Goal: Use online tool/utility: Utilize a website feature to perform a specific function

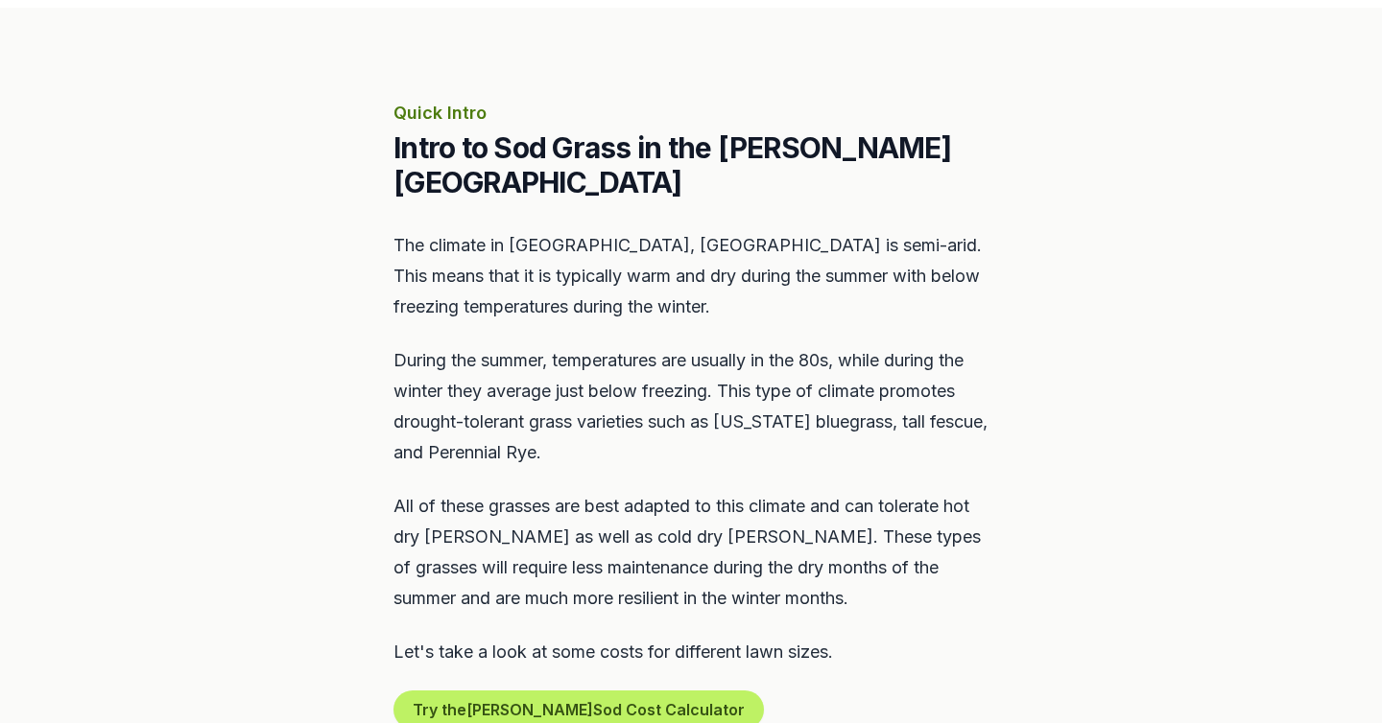
scroll to position [868, 0]
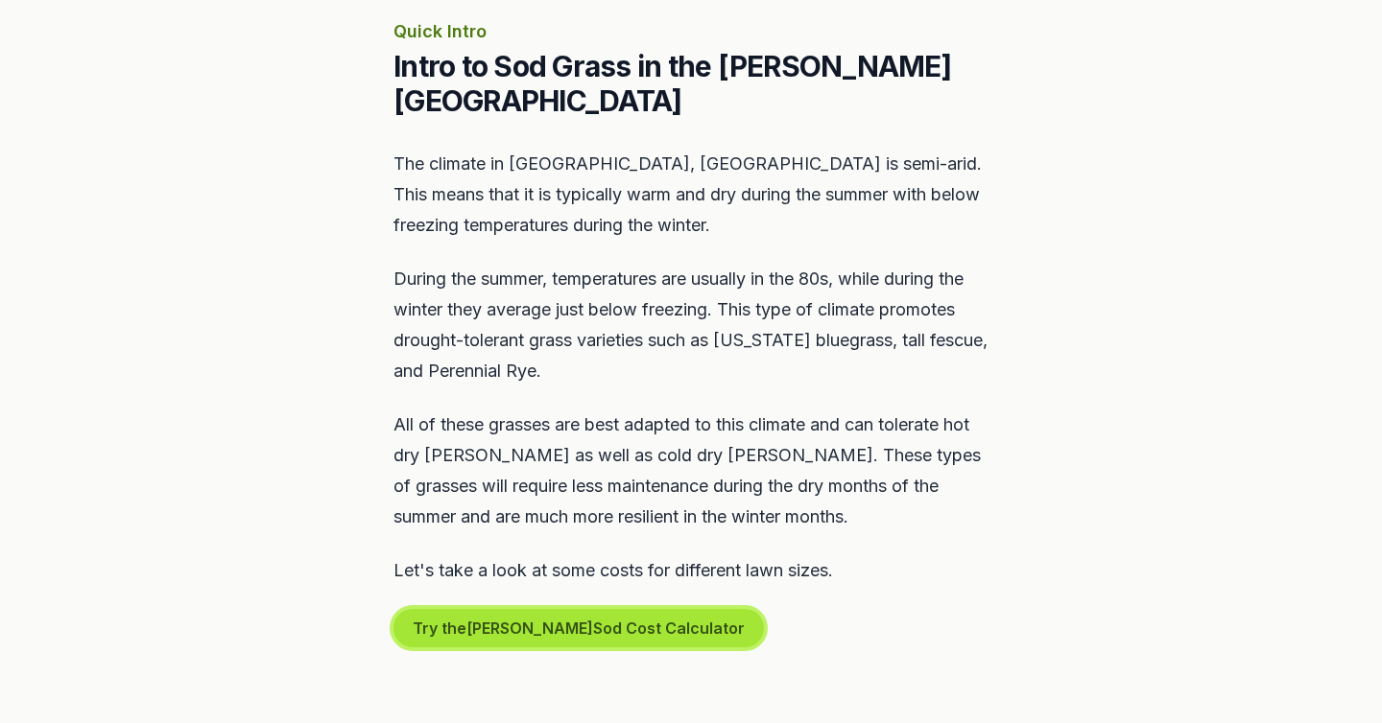
click at [656, 609] on button "Try the [PERSON_NAME] Sod Cost Calculator" at bounding box center [578, 628] width 370 height 38
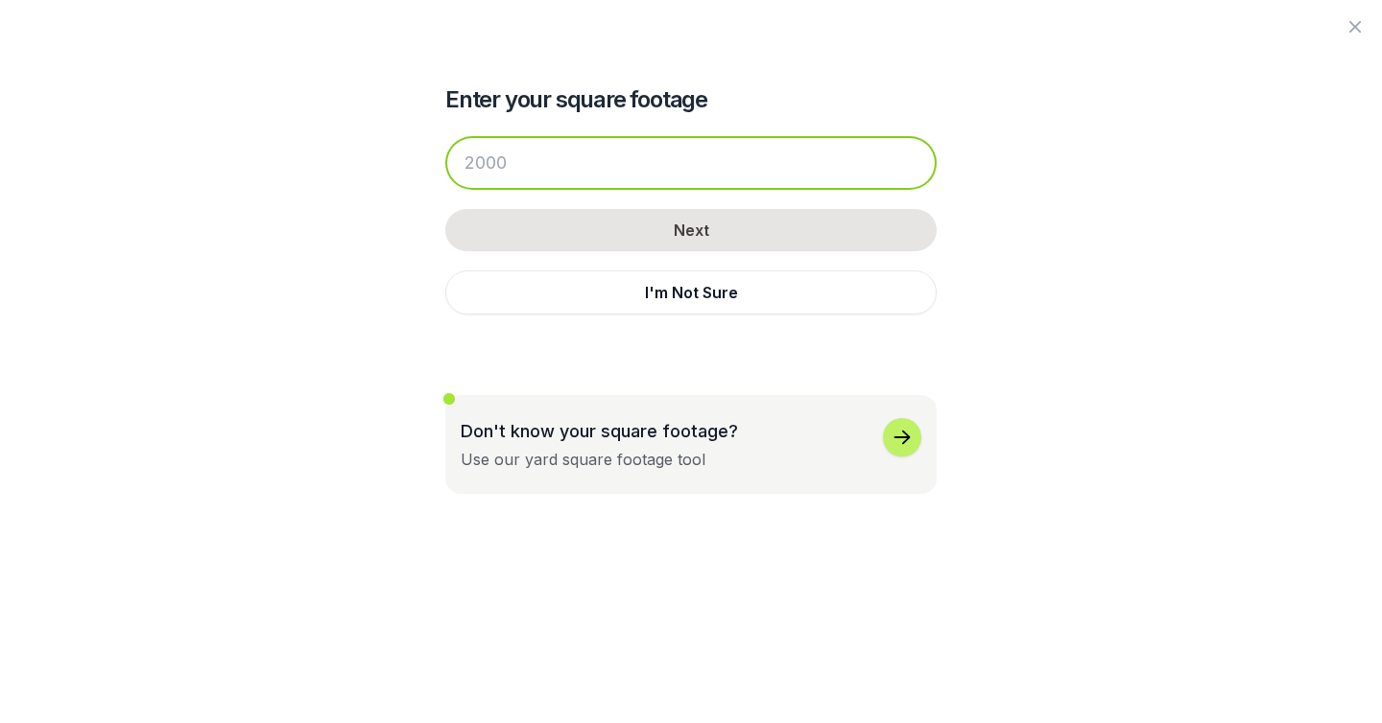
click at [702, 166] on input "number" at bounding box center [690, 163] width 491 height 54
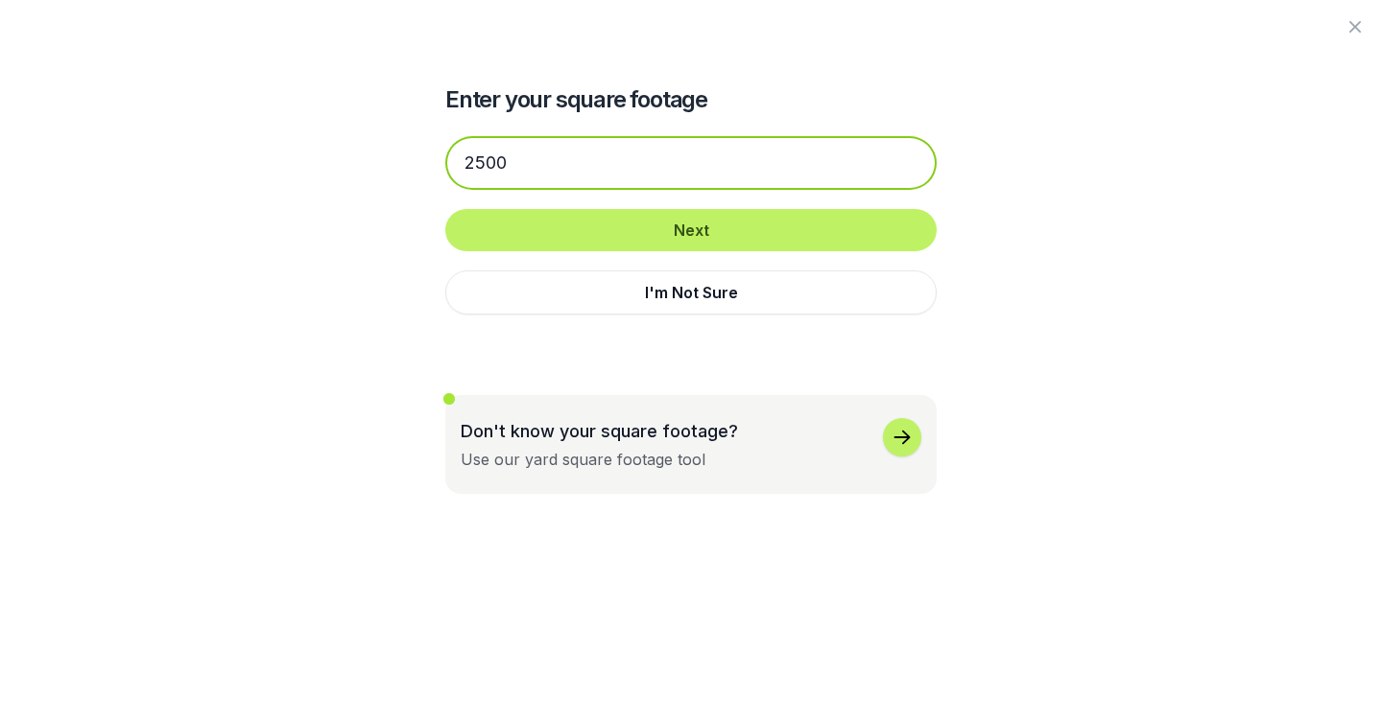
type input "2500"
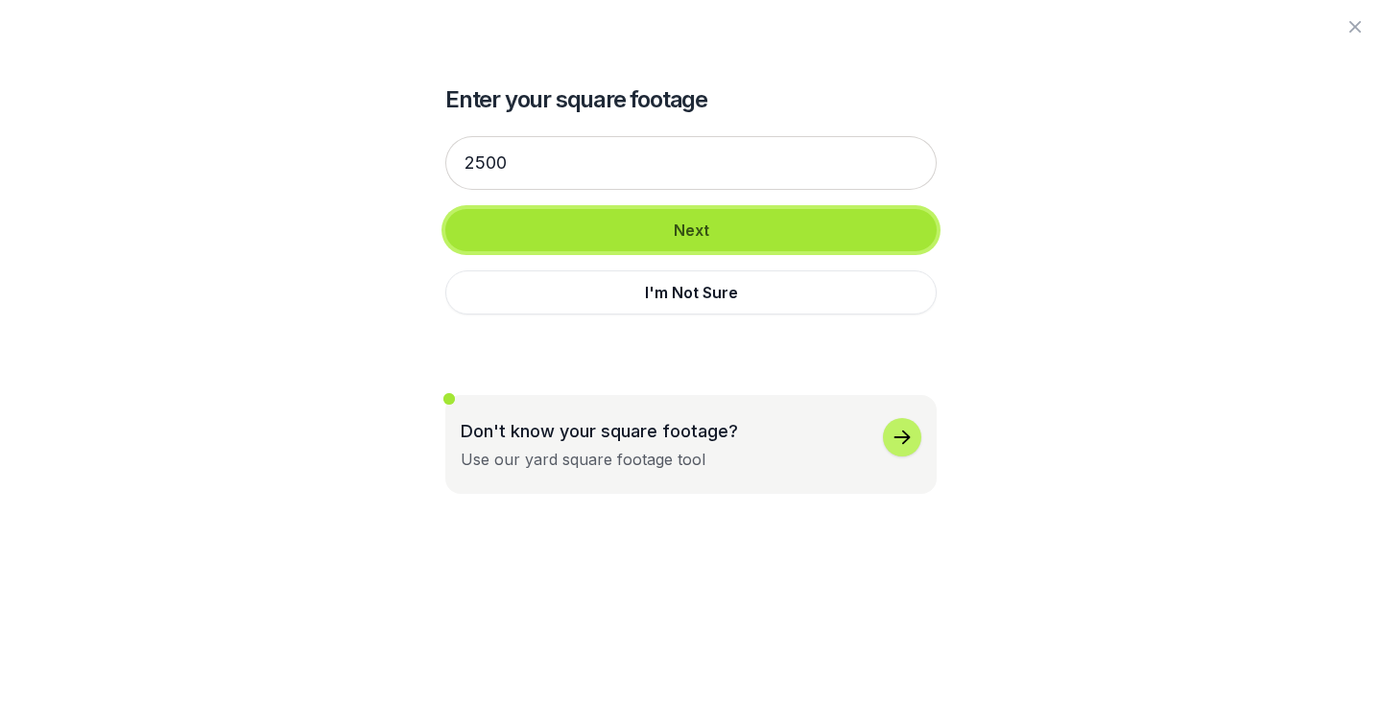
click at [853, 222] on button "Next" at bounding box center [690, 230] width 491 height 42
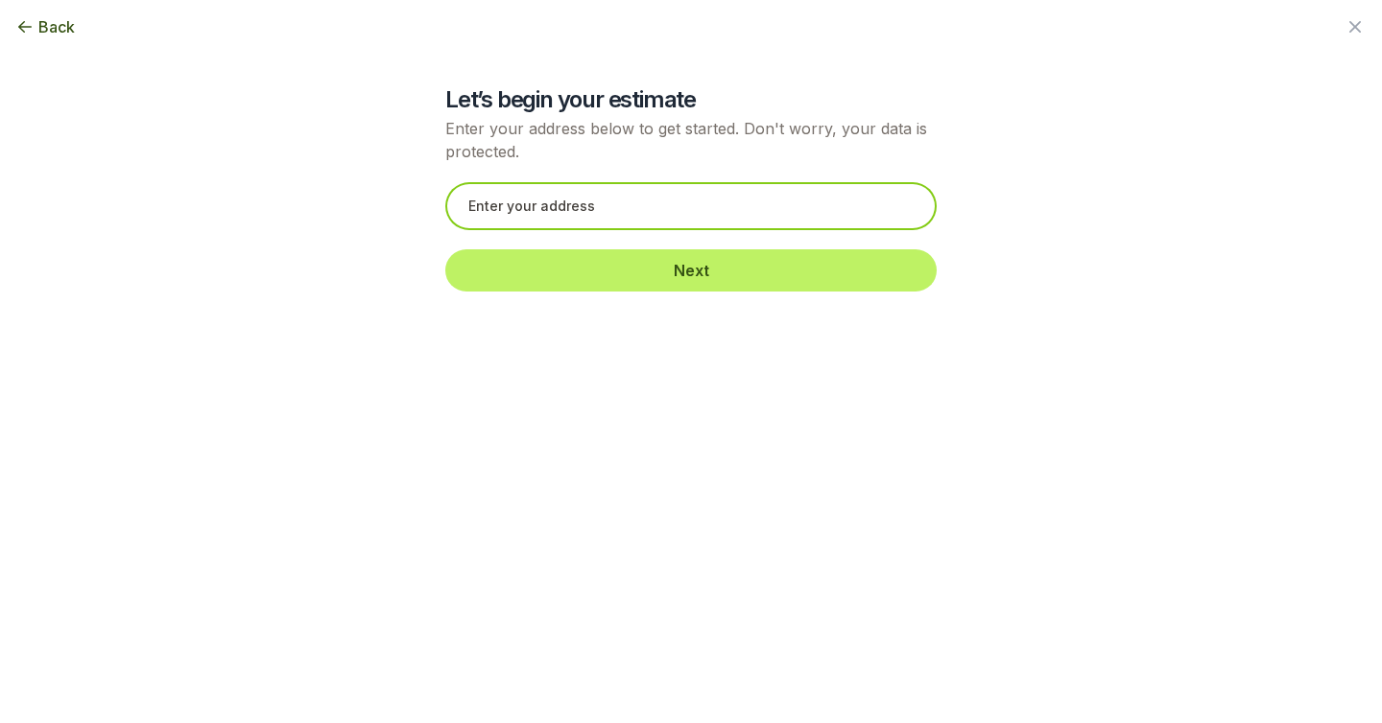
click at [853, 225] on input "text" at bounding box center [690, 206] width 491 height 48
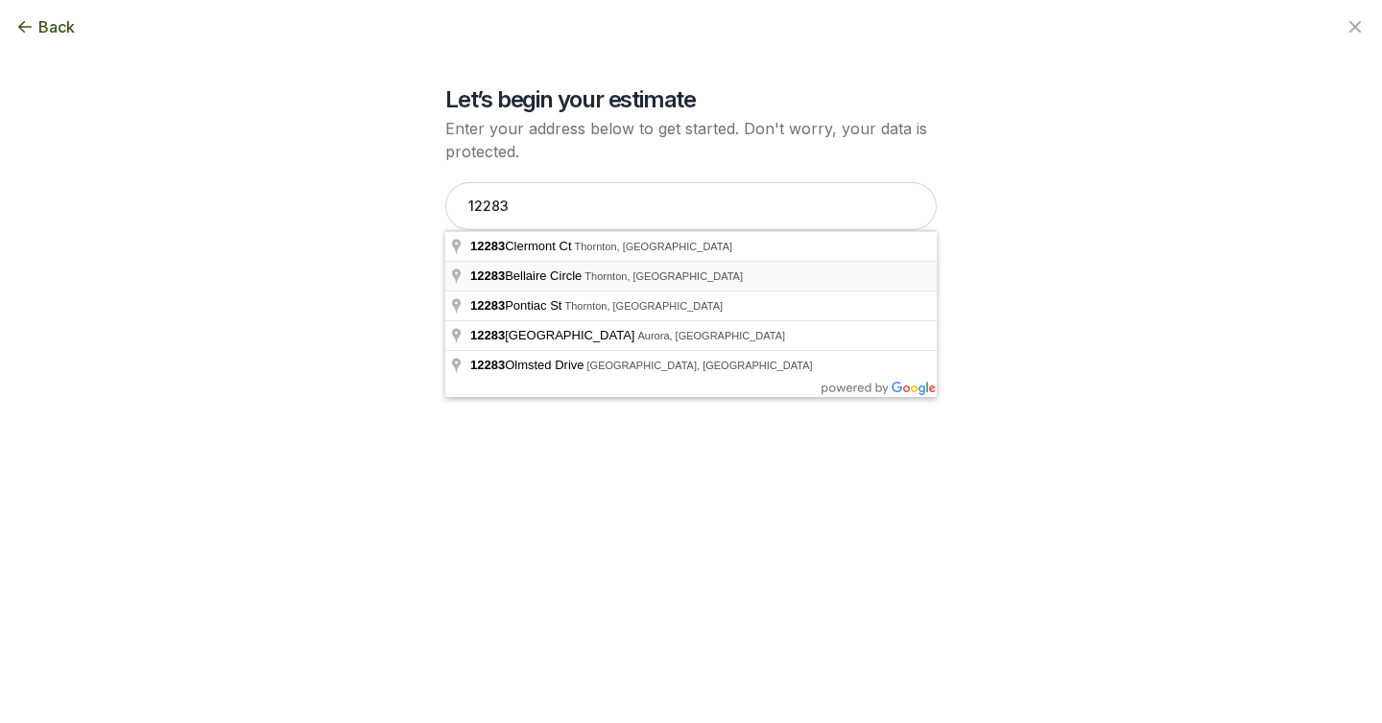
type input "[STREET_ADDRESS]"
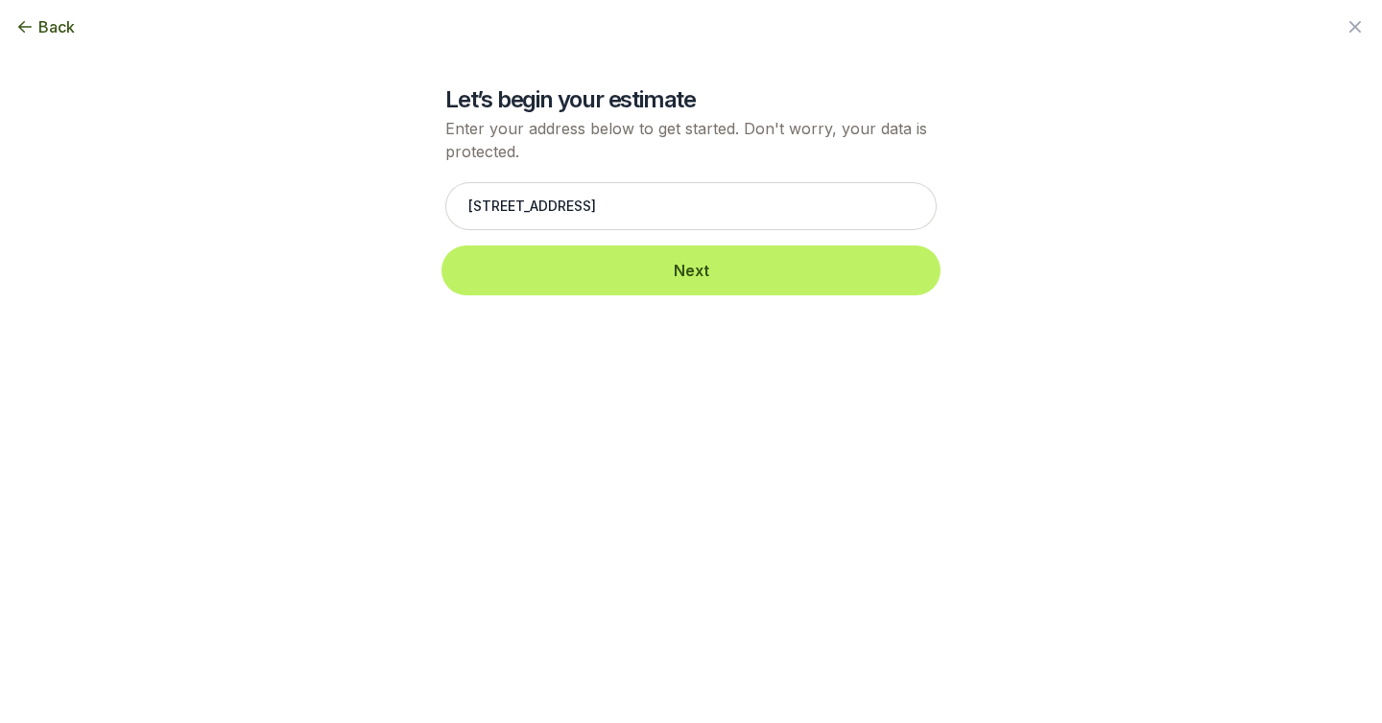
click at [727, 268] on button "Next" at bounding box center [690, 270] width 491 height 42
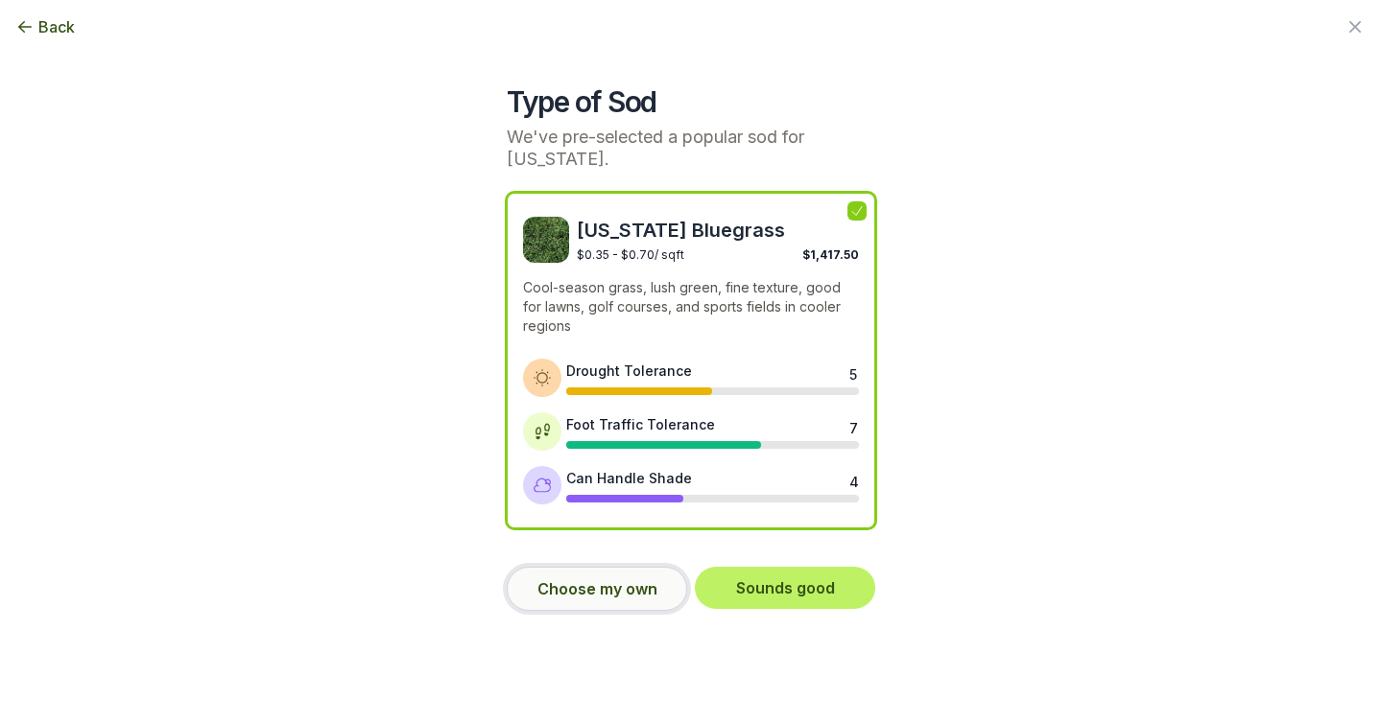
click at [650, 575] on button "Choose my own" at bounding box center [597, 589] width 180 height 44
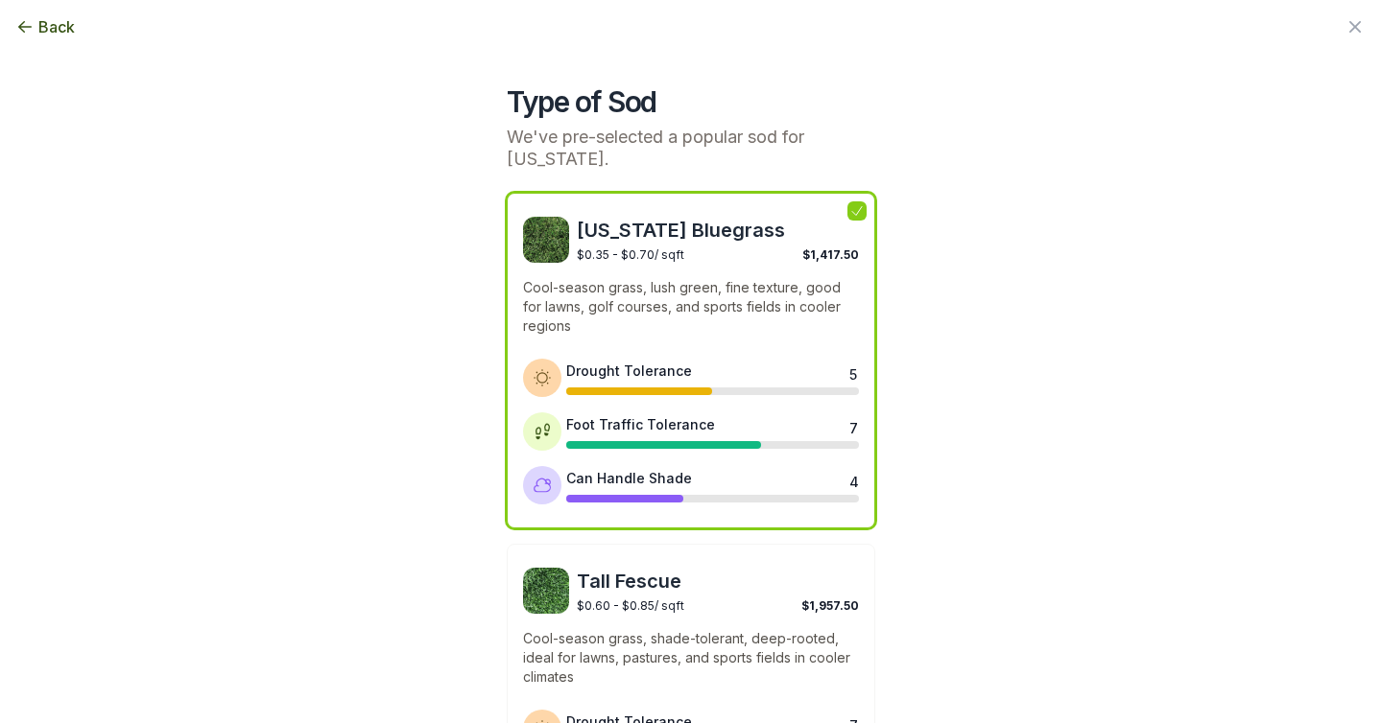
scroll to position [955, 0]
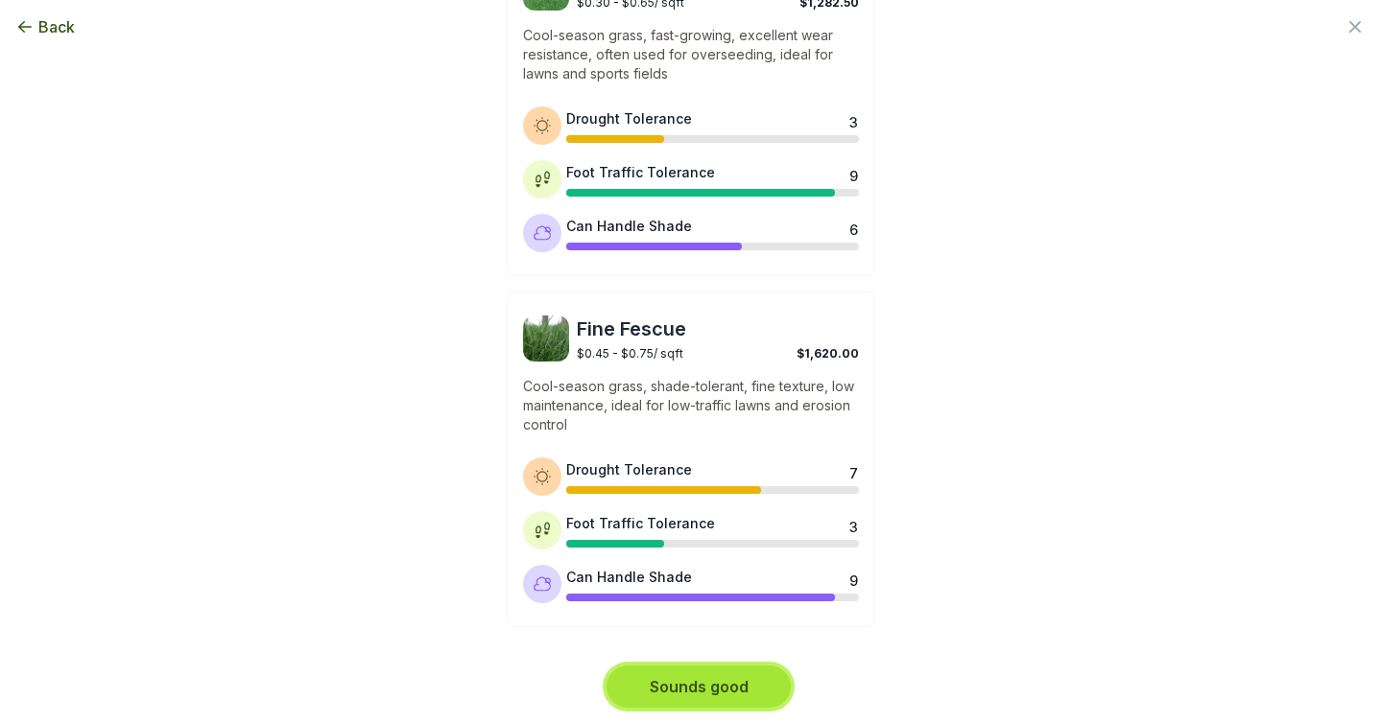
click at [764, 675] on button "Sounds good" at bounding box center [698, 687] width 184 height 42
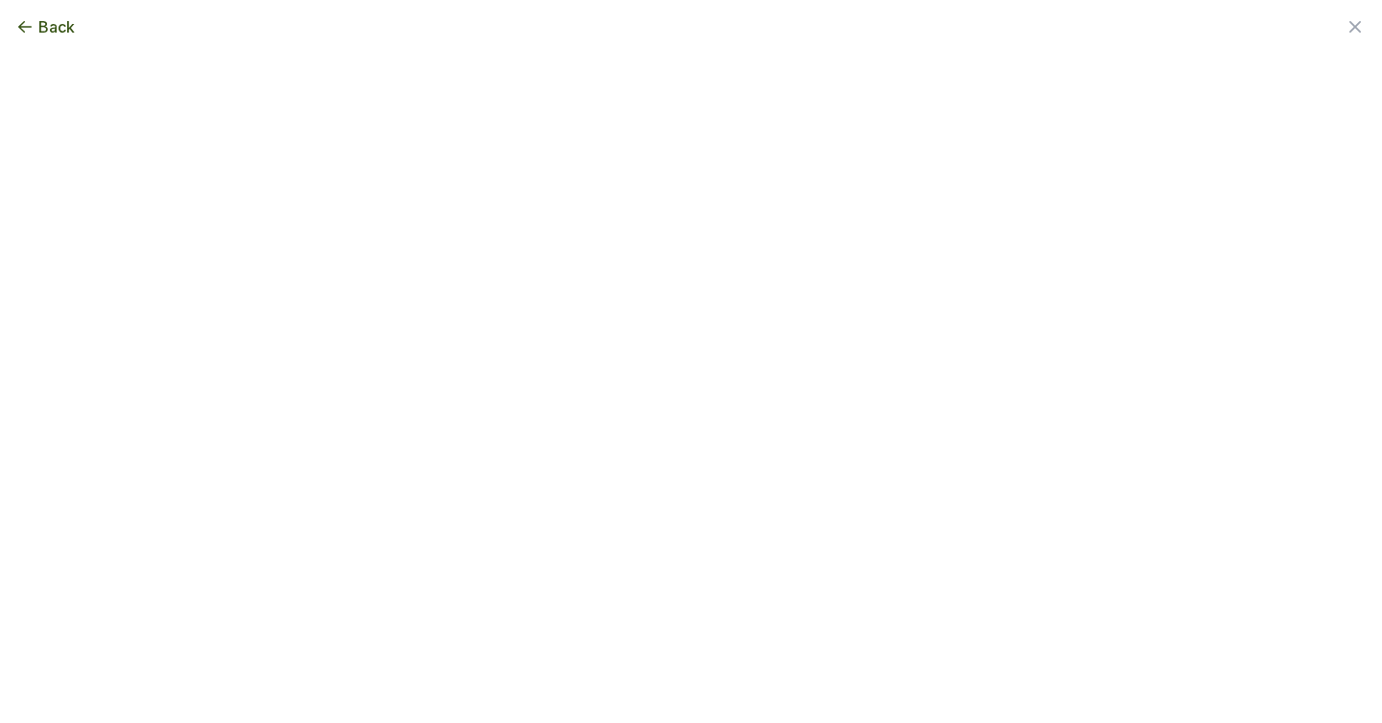
scroll to position [0, 0]
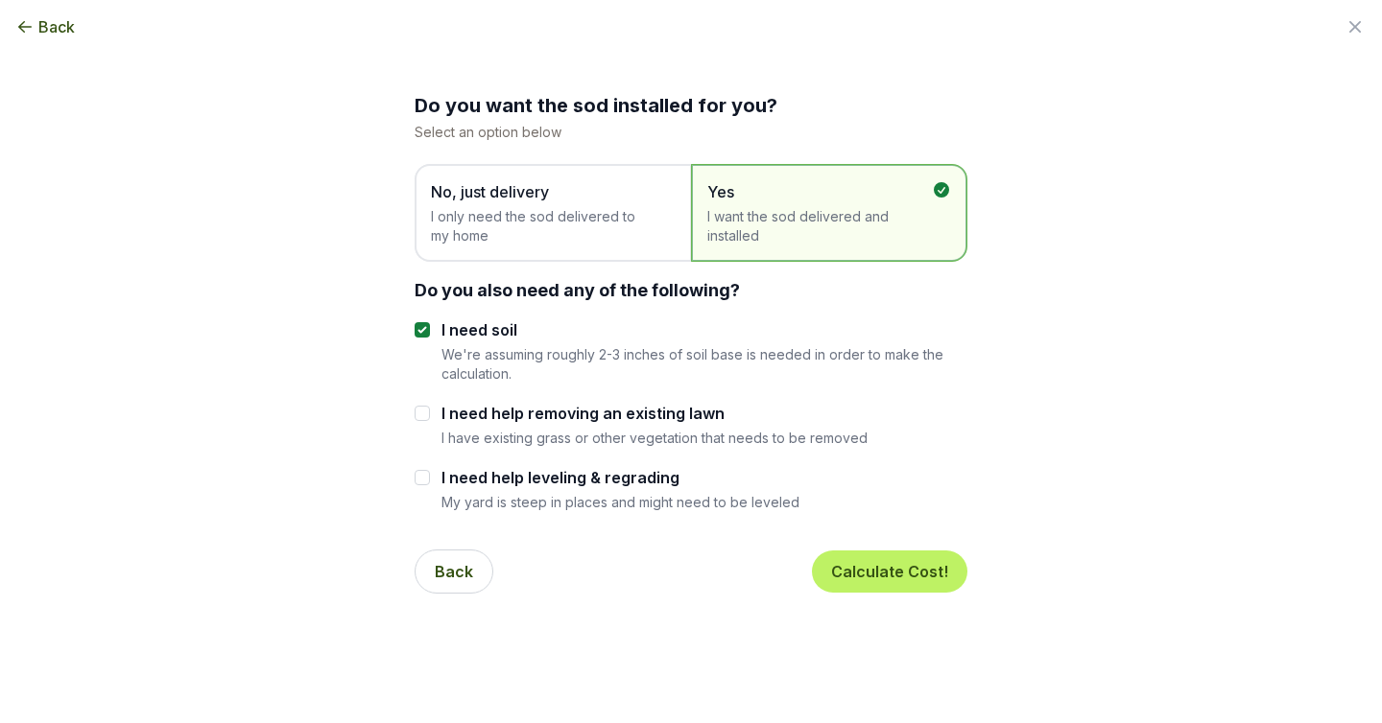
click at [618, 232] on span "I only need the sod delivered to my home" at bounding box center [543, 226] width 225 height 38
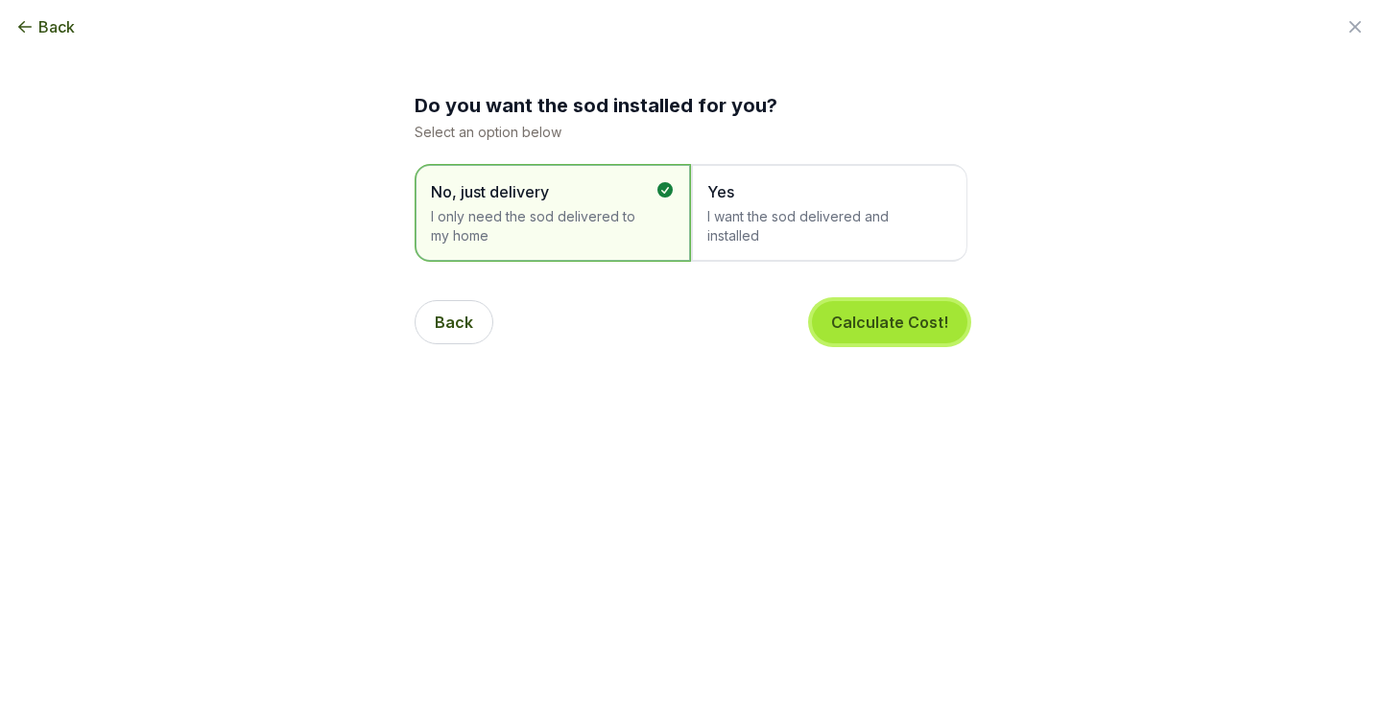
click at [929, 329] on button "Calculate Cost!" at bounding box center [889, 322] width 155 height 42
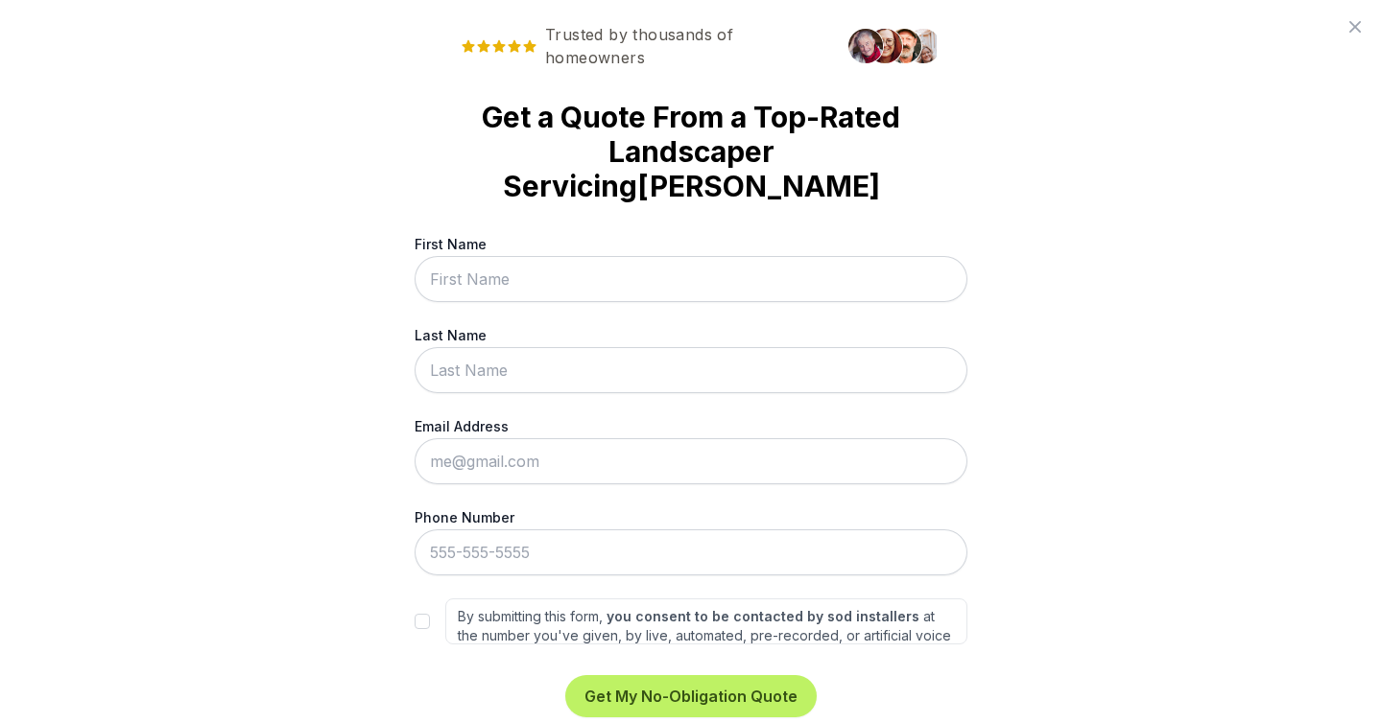
scroll to position [29, 0]
